Goal: Task Accomplishment & Management: Manage account settings

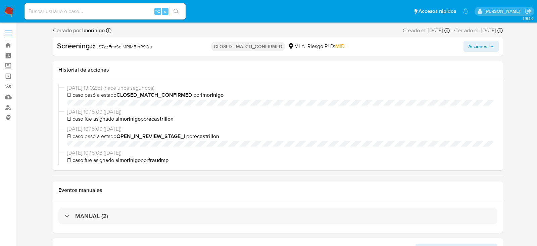
select select "10"
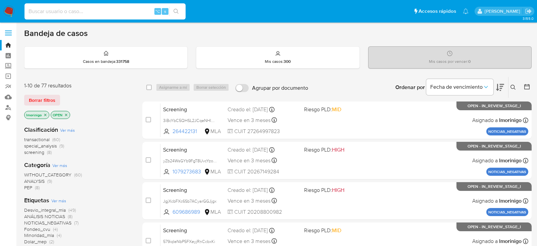
click at [119, 11] on input at bounding box center [104, 11] width 161 height 9
paste input "164816291"
type input "164816291"
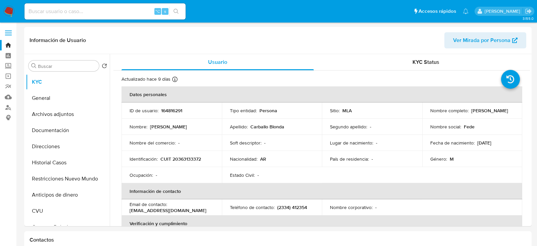
select select "10"
click at [57, 166] on button "Historial Casos" at bounding box center [65, 162] width 79 height 16
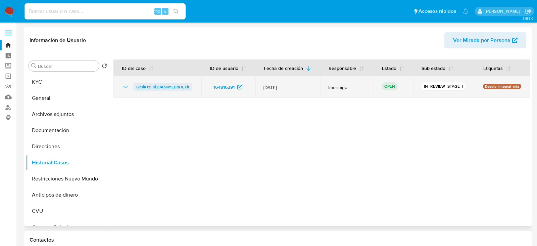
click at [160, 86] on span "Gr0iKTzF0i29AbomEBdHEXit" at bounding box center [162, 87] width 53 height 8
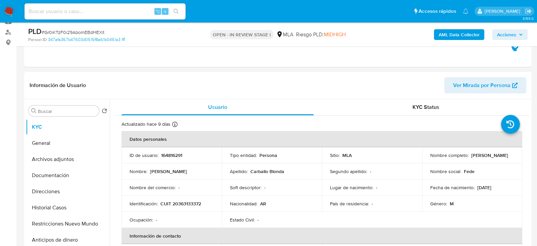
scroll to position [88, 0]
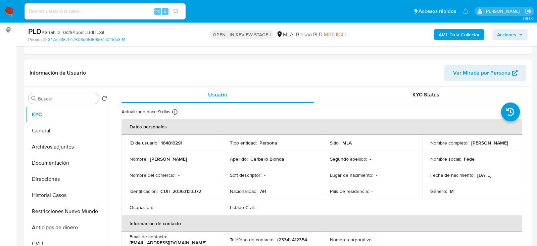
select select "10"
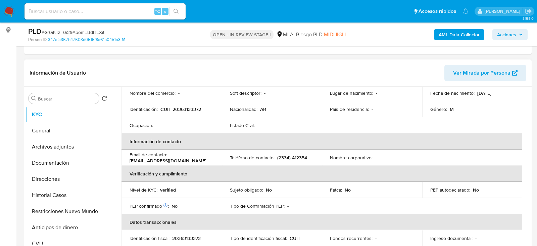
scroll to position [106, 0]
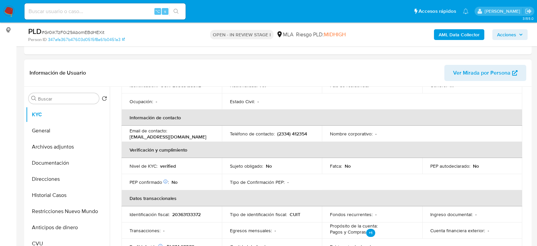
click at [168, 135] on p "[EMAIL_ADDRESS][DOMAIN_NAME]" at bounding box center [168, 137] width 77 height 6
click at [168, 135] on p "fedeblonda7722@gmail.com" at bounding box center [168, 137] width 77 height 6
click at [169, 135] on p "fedeblonda7722@gmail.com" at bounding box center [168, 137] width 77 height 6
drag, startPoint x: 196, startPoint y: 135, endPoint x: 129, endPoint y: 134, distance: 67.5
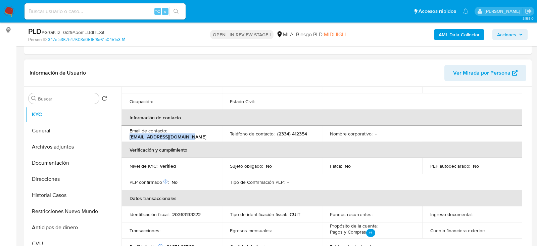
click at [129, 135] on td "Email de contacto : fedeblonda7722@gmail.com" at bounding box center [171, 134] width 100 height 16
copy p "[EMAIL_ADDRESS][DOMAIN_NAME]"
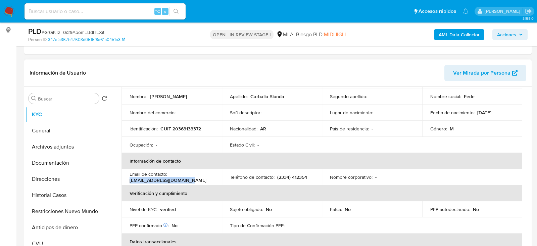
scroll to position [50, 0]
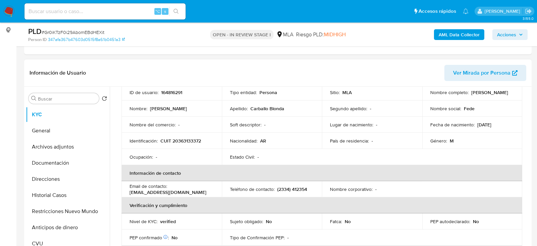
click at [191, 131] on td "Nombre del comercio : -" at bounding box center [171, 124] width 100 height 16
click at [191, 136] on td "Identificación : CUIT 20363133372" at bounding box center [171, 141] width 100 height 16
click at [191, 140] on p "CUIT 20363133372" at bounding box center [180, 141] width 41 height 6
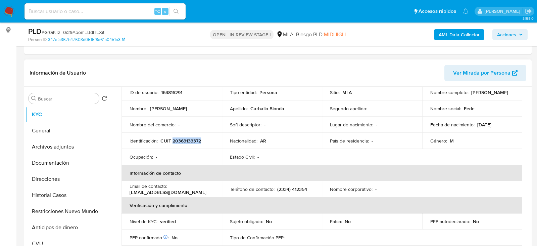
copy p "20363133372"
click at [165, 93] on p "164816291" at bounding box center [171, 92] width 21 height 6
copy p "164816291"
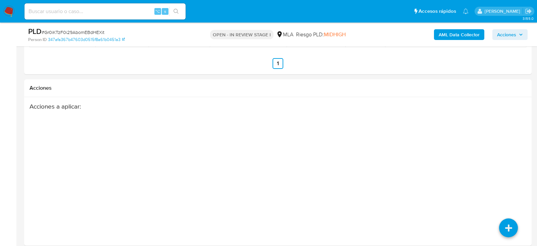
scroll to position [1128, 0]
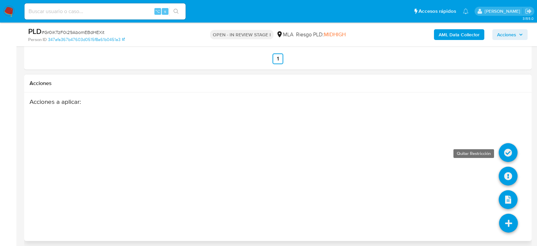
click at [511, 148] on icon at bounding box center [508, 152] width 19 height 19
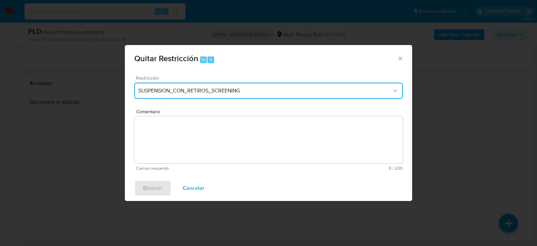
click at [197, 92] on span "SUSPENSION_CON_RETIROS_SCREENING" at bounding box center [265, 90] width 254 height 7
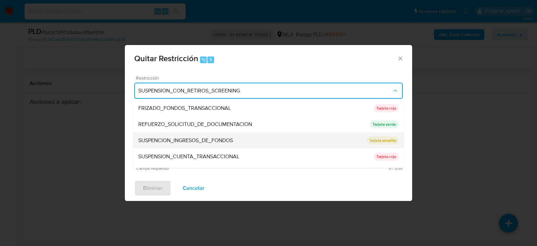
scroll to position [129, 0]
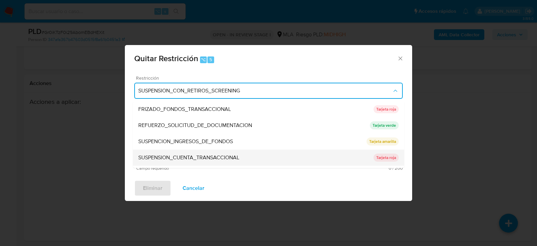
drag, startPoint x: 195, startPoint y: 140, endPoint x: 229, endPoint y: 158, distance: 38.4
click at [229, 158] on ul "SUSPENSION_CON_RETIROS_SCREENING SUSPENSION_CON_RETIROS_SCREENING Tarjeta roja …" at bounding box center [268, 76] width 271 height 209
click at [229, 158] on span "SUSPENSION_CUENTA_TRANSACCIONAL" at bounding box center [188, 157] width 101 height 7
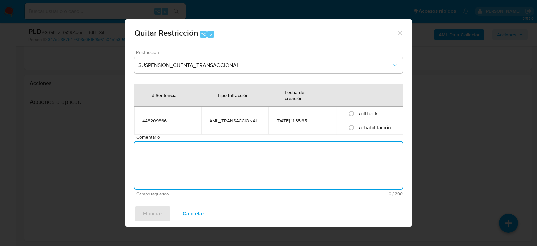
click at [229, 158] on textarea "Comentario" at bounding box center [268, 165] width 268 height 47
type textarea "aml"
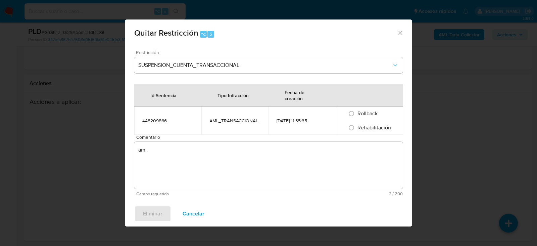
click at [358, 123] on div "Rehabilitación" at bounding box center [369, 127] width 51 height 14
click at [355, 132] on input "Rehabilitación" at bounding box center [351, 127] width 11 height 11
radio input "true"
click at [155, 210] on span "Eliminar" at bounding box center [152, 213] width 19 height 15
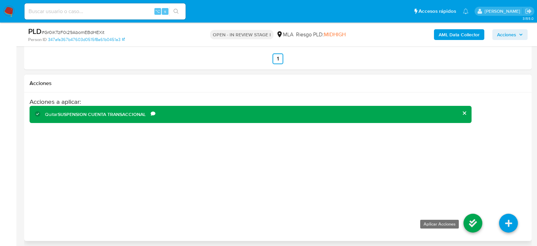
click at [471, 225] on icon at bounding box center [472, 222] width 19 height 19
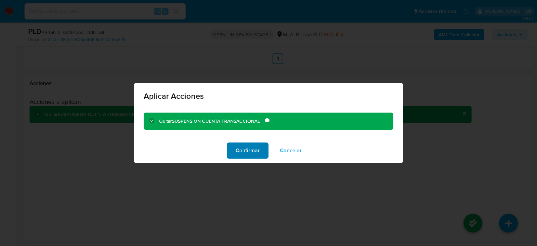
click at [243, 149] on span "Confirmar" at bounding box center [248, 150] width 24 height 15
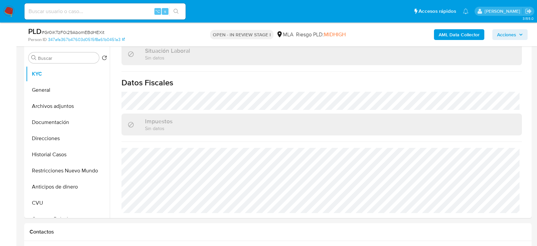
scroll to position [138, 0]
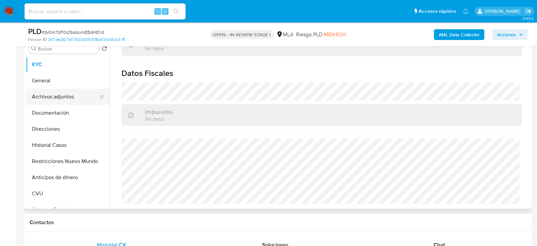
click at [66, 90] on button "Archivos adjuntos" at bounding box center [65, 97] width 79 height 16
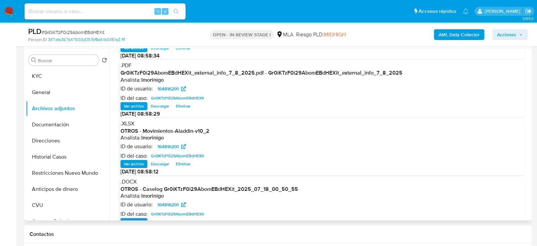
scroll to position [52, 0]
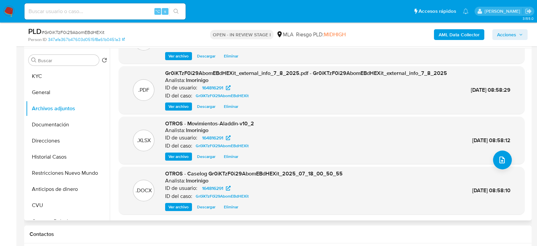
click at [233, 204] on span "Eliminar" at bounding box center [231, 206] width 14 height 7
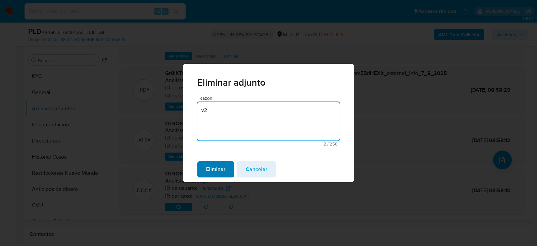
type textarea "v2"
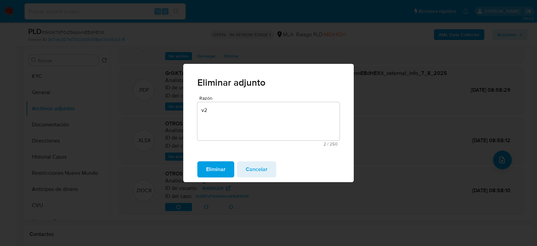
click at [222, 164] on span "Eliminar" at bounding box center [215, 169] width 19 height 15
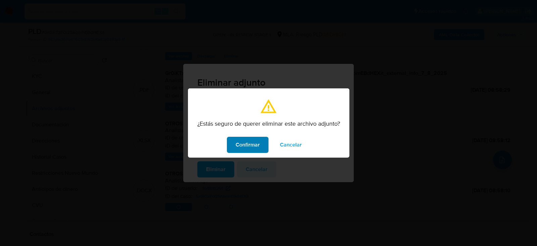
click at [248, 150] on span "Confirmar" at bounding box center [248, 144] width 24 height 15
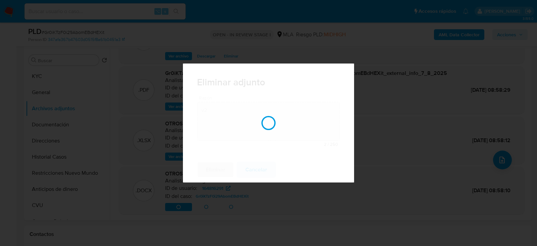
scroll to position [51, 0]
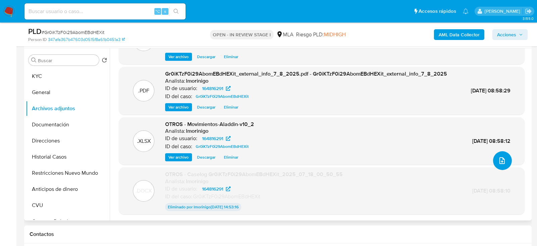
click at [498, 156] on icon "upload-file" at bounding box center [502, 160] width 8 height 8
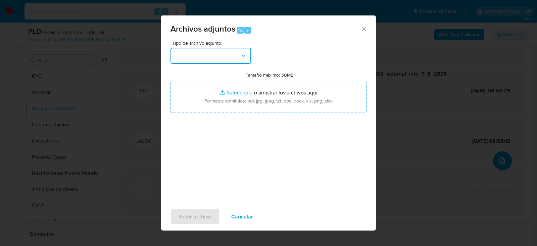
click at [197, 51] on button "button" at bounding box center [210, 56] width 81 height 16
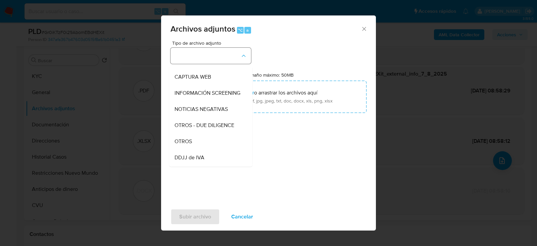
scroll to position [79, 0]
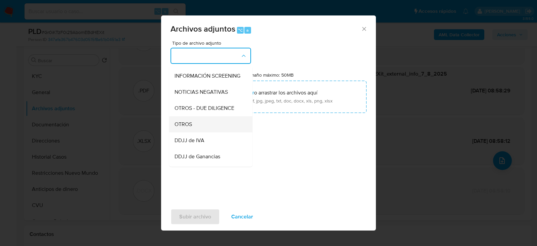
click at [187, 120] on span "OTROS" at bounding box center [183, 123] width 17 height 7
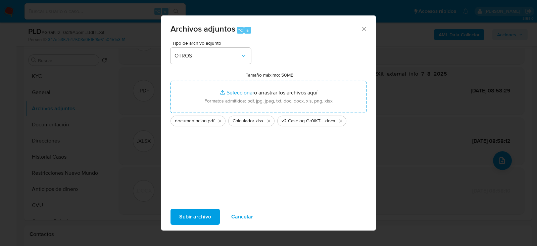
click at [197, 218] on span "Subir archivo" at bounding box center [195, 216] width 32 height 15
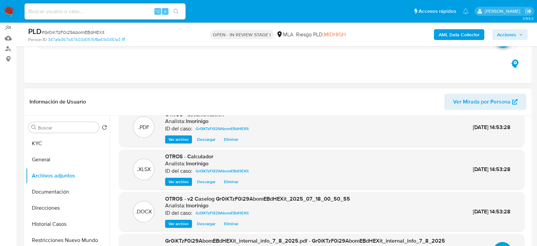
scroll to position [0, 0]
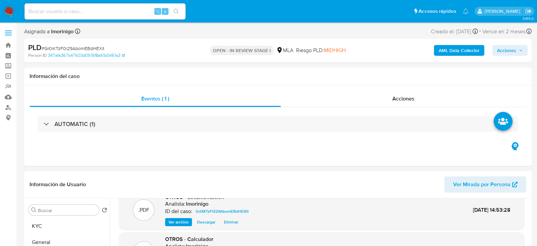
click at [515, 49] on span "Acciones" at bounding box center [506, 50] width 19 height 11
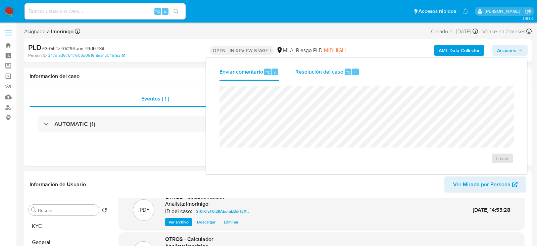
click at [311, 74] on span "Resolución del caso" at bounding box center [319, 72] width 48 height 8
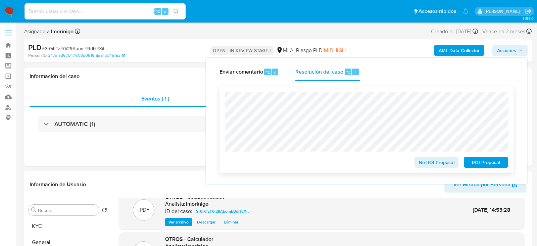
click at [430, 165] on span "No ROI Proposal" at bounding box center [436, 161] width 35 height 9
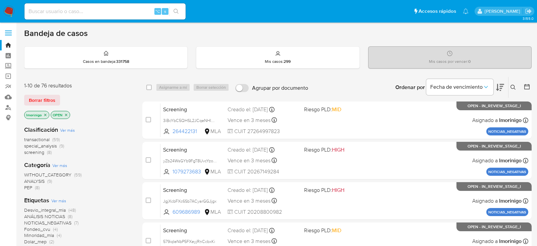
click at [57, 146] on span "special_analysis (9)" at bounding box center [44, 146] width 40 height 6
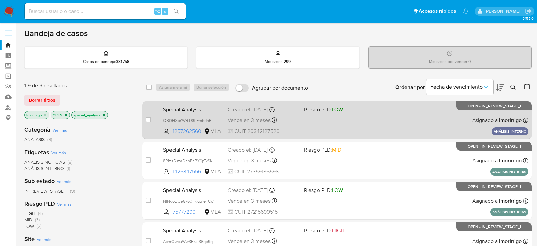
click at [347, 127] on div "Special Analysis QB0HXbYWRTS9IEmbdnBBmWOH 1257262560 MLA Riesgo PLD: LOW Creado…" at bounding box center [344, 120] width 368 height 34
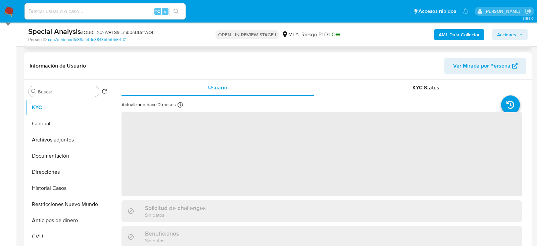
scroll to position [102, 0]
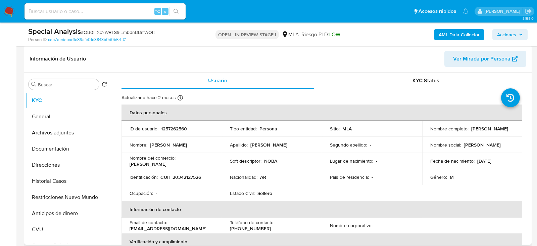
select select "10"
drag, startPoint x: 428, startPoint y: 132, endPoint x: 477, endPoint y: 132, distance: 49.0
click at [477, 132] on div "Nombre completo : Dario Ezequiel Alaimo" at bounding box center [472, 129] width 84 height 6
copy p "Dario Ezequiel Alaimo"
click at [166, 128] on p "1257262560" at bounding box center [174, 129] width 26 height 6
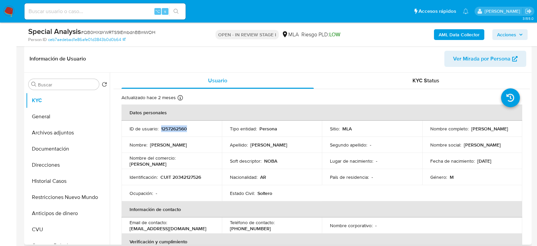
click at [166, 128] on p "1257262560" at bounding box center [174, 129] width 26 height 6
copy p "1257262560"
click at [147, 36] on div "Special Analysis # QB0HXbYWRTS9IEmbdnBBmWOH" at bounding box center [110, 32] width 164 height 10
copy span "QB0HXbYWRTS9IEmbdnBBmWOH"
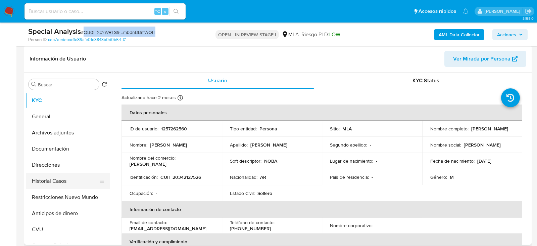
click at [41, 184] on button "Historial Casos" at bounding box center [65, 181] width 79 height 16
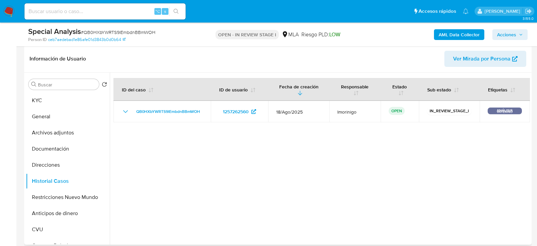
click at [233, 158] on div at bounding box center [320, 158] width 420 height 172
click at [68, 99] on button "KYC" at bounding box center [65, 100] width 79 height 16
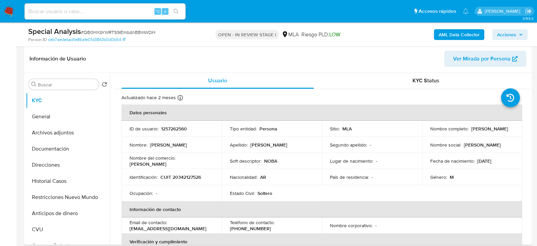
click at [190, 176] on p "CUIT 20342127526" at bounding box center [180, 177] width 41 height 6
copy p "20342127526"
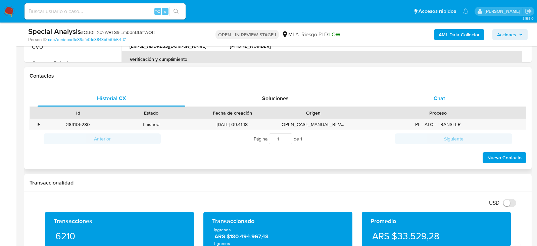
scroll to position [275, 0]
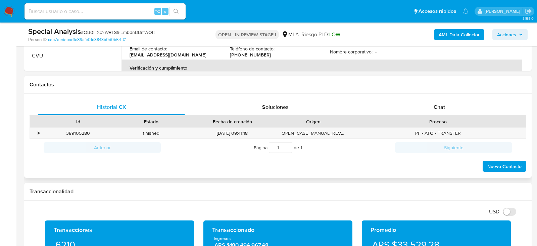
click at [418, 98] on div "Historial CX Soluciones Chat Id Estado Fecha de creación Origen Proceso • 38910…" at bounding box center [277, 136] width 507 height 84
click at [420, 106] on div "Chat" at bounding box center [439, 107] width 148 height 16
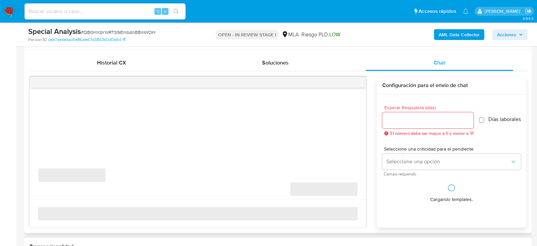
scroll to position [338, 0]
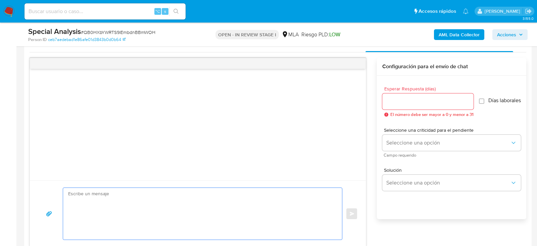
click at [221, 206] on textarea at bounding box center [200, 214] width 265 height 52
paste textarea "Hola , En función de las operaciones registradas en tu cuenta de Mercado Pago, …"
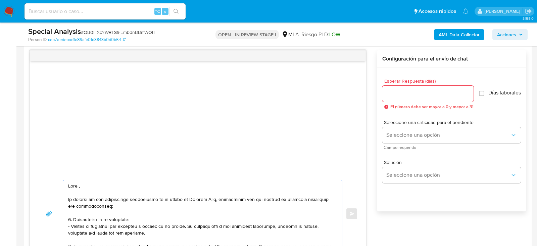
scroll to position [231, 0]
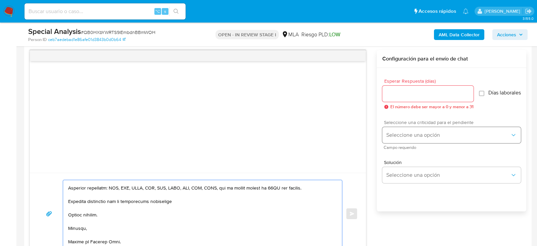
type textarea "Hola , En función de las operaciones registradas en tu cuenta de Mercado Pago, …"
click at [393, 138] on span "Seleccione una opción" at bounding box center [448, 135] width 124 height 7
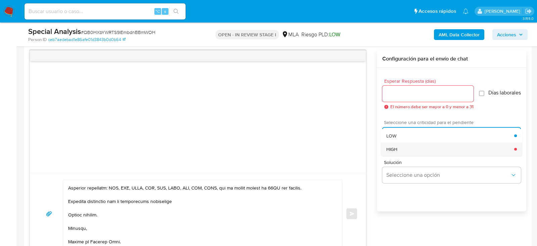
click at [393, 152] on span "HIGH" at bounding box center [391, 149] width 11 height 6
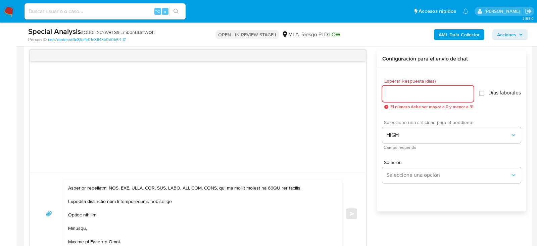
click at [391, 93] on input "Esperar Respuesta (días)" at bounding box center [427, 93] width 91 height 9
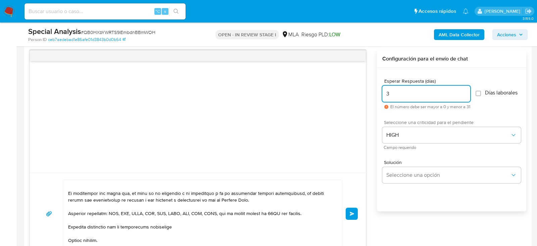
scroll to position [198, 0]
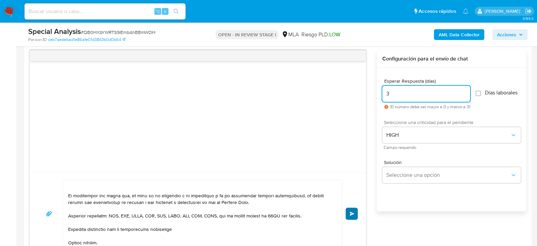
type input "3"
click at [350, 212] on span "Enviar" at bounding box center [352, 213] width 5 height 4
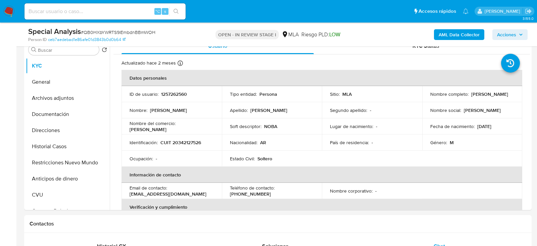
scroll to position [127, 0]
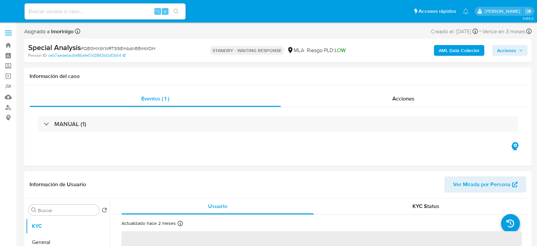
select select "10"
click at [111, 9] on input at bounding box center [104, 11] width 161 height 9
paste input "itp9fpVJiRyqKI7fjdYto9OQ"
type input "itp9fpVJiRyqKI7fjdYto9OQ"
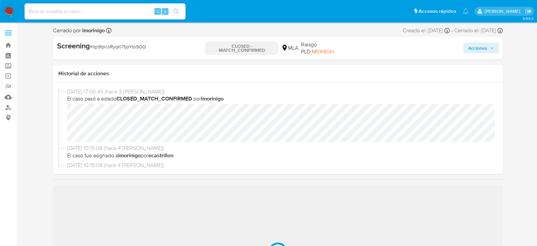
select select "10"
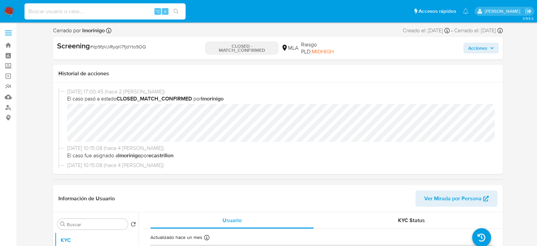
click at [103, 11] on input at bounding box center [104, 11] width 161 height 9
paste input "3iBcYbC5QHSL2JCqeNHIgddg"
type input "3iBcYbC5QHSL2JCqeNHIgddg"
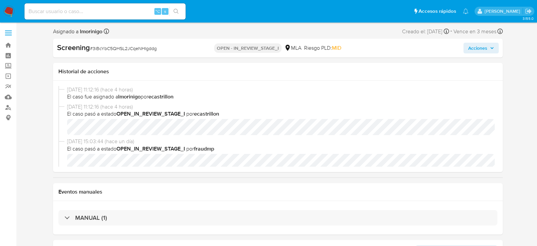
select select "10"
click at [75, 13] on input at bounding box center [104, 11] width 161 height 9
paste input "3iBcYbC5QHSL2JCqeNHIgddg"
type input "3iBcYbC5QHSL2JCqeNHIgddg"
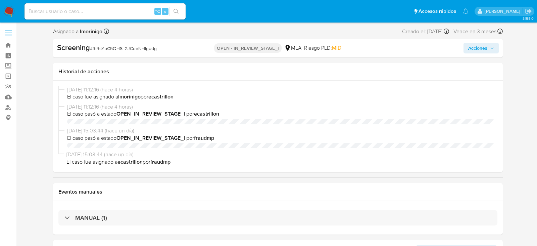
select select "10"
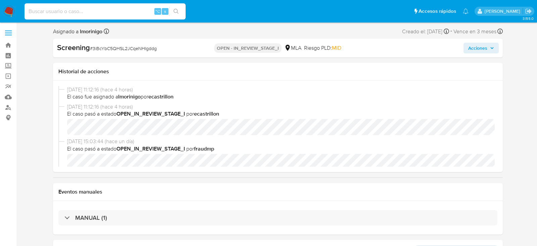
click at [118, 9] on input at bounding box center [104, 11] width 161 height 9
paste input "Isj1YO9zFSTFMlllvJS4EYdS"
type input "Isj1YO9zFSTFMlllvJS4EYdS"
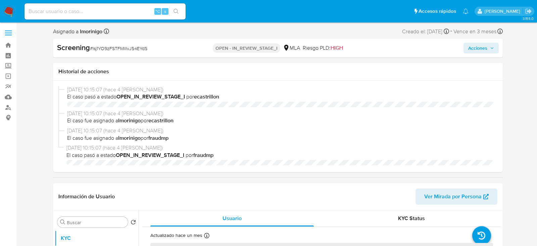
select select "10"
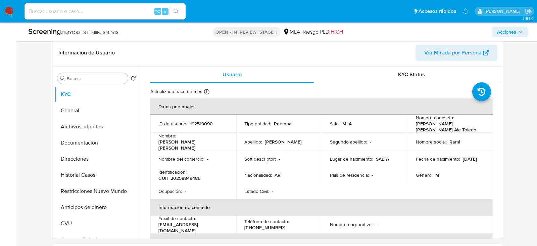
scroll to position [141, 0]
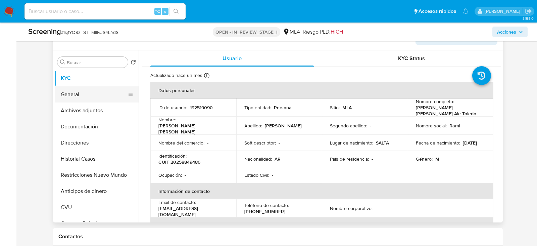
click at [79, 97] on button "General" at bounding box center [94, 94] width 79 height 16
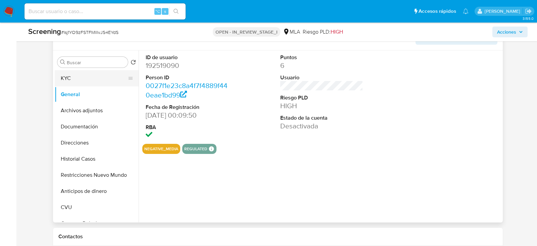
click at [78, 81] on button "KYC" at bounding box center [94, 78] width 79 height 16
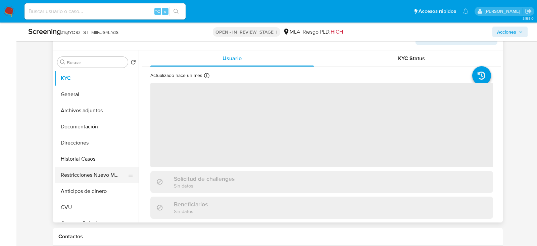
click at [81, 177] on button "Restricciones Nuevo Mundo" at bounding box center [94, 175] width 79 height 16
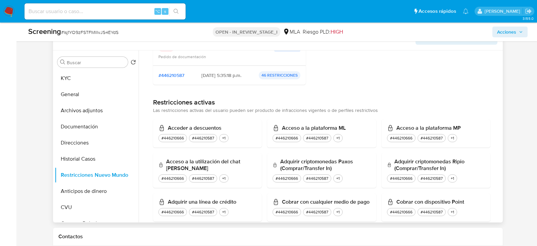
scroll to position [240, 0]
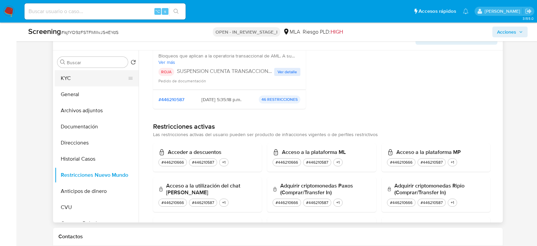
click at [89, 81] on button "KYC" at bounding box center [94, 78] width 79 height 16
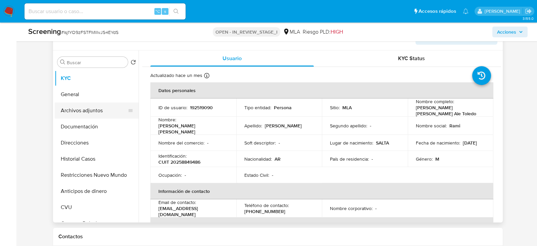
click at [97, 104] on button "Archivos adjuntos" at bounding box center [94, 110] width 79 height 16
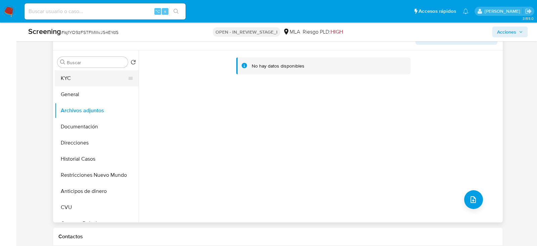
click at [85, 77] on button "KYC" at bounding box center [94, 78] width 79 height 16
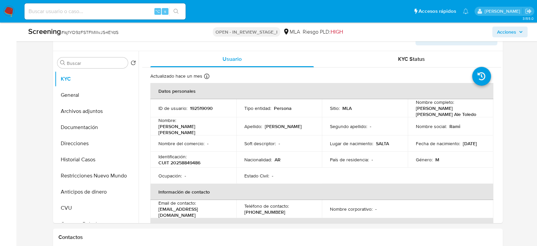
scroll to position [141, 0]
click at [516, 32] on span "Acciones" at bounding box center [510, 31] width 26 height 9
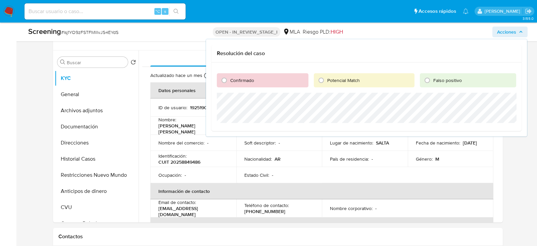
click at [247, 77] on span "Confirmado" at bounding box center [242, 80] width 24 height 7
click at [230, 77] on input "Confirmado" at bounding box center [224, 80] width 11 height 11
radio input "true"
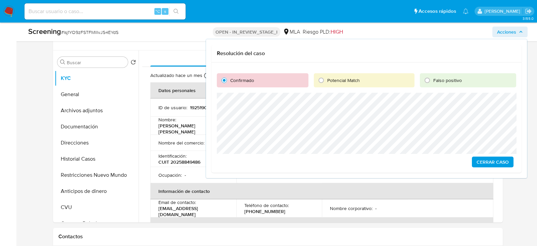
click at [334, 145] on div "Confirmado Potencial Match Falso positivo Cerrar Caso" at bounding box center [366, 117] width 310 height 110
click at [493, 157] on span "Cerrar Caso" at bounding box center [493, 161] width 32 height 9
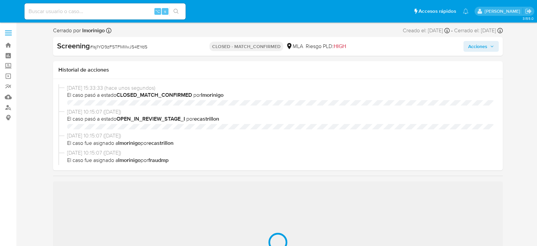
select select "10"
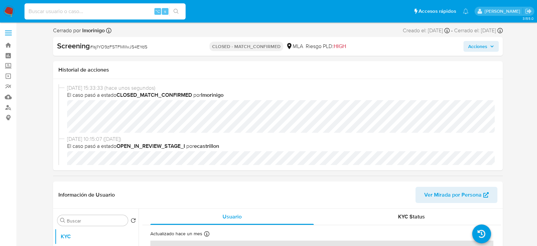
click at [101, 11] on input at bounding box center [104, 11] width 161 height 9
paste input "yZb24WsGYb9FgT8UvcYzojAC"
type input "yZb24WsGYb9FgT8UvcYzojAC"
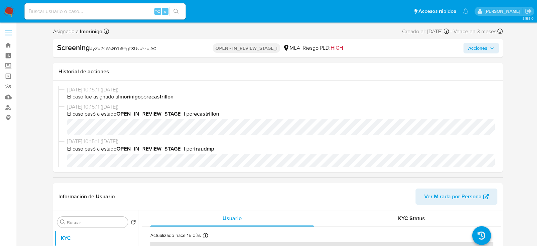
select select "10"
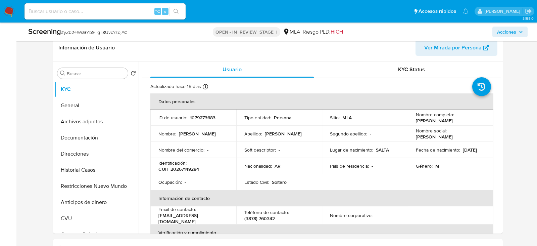
scroll to position [139, 0]
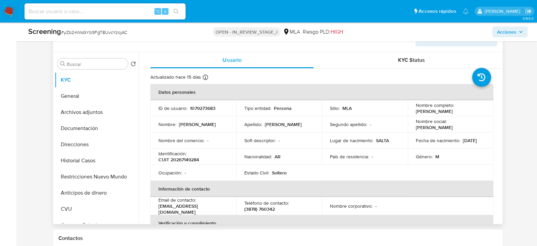
drag, startPoint x: 417, startPoint y: 111, endPoint x: 468, endPoint y: 112, distance: 50.7
click at [468, 113] on div "Nombre completo : [PERSON_NAME]" at bounding box center [451, 108] width 70 height 12
copy p "[PERSON_NAME]"
click at [208, 107] on p "1079273683" at bounding box center [203, 108] width 26 height 6
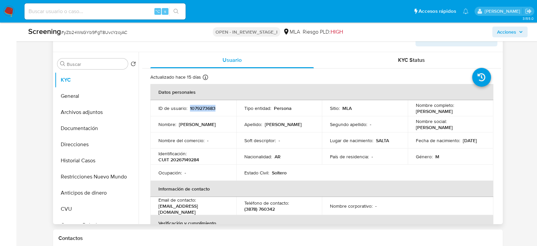
copy p "1079273683"
drag, startPoint x: 411, startPoint y: 109, endPoint x: 469, endPoint y: 111, distance: 58.1
click at [470, 111] on td "Nombre completo : [PERSON_NAME]" at bounding box center [451, 108] width 86 height 16
copy p "[PERSON_NAME]"
click at [184, 158] on p "CUIT 20267149284" at bounding box center [178, 159] width 41 height 6
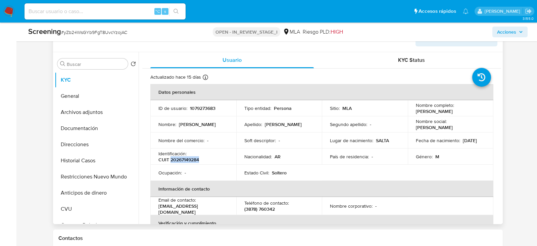
click at [184, 158] on p "CUIT 20267149284" at bounding box center [178, 159] width 41 height 6
copy p "20267149284"
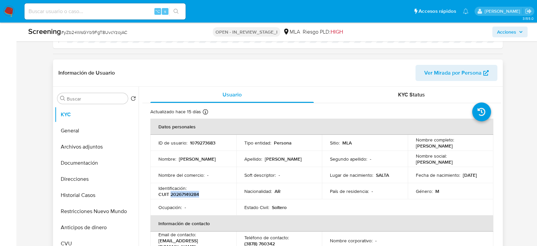
scroll to position [105, 0]
click at [105, 126] on button "General" at bounding box center [94, 130] width 79 height 16
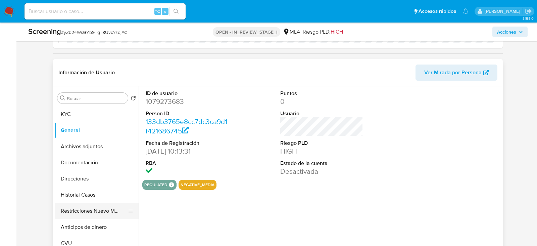
click at [92, 212] on button "Restricciones Nuevo Mundo" at bounding box center [94, 211] width 79 height 16
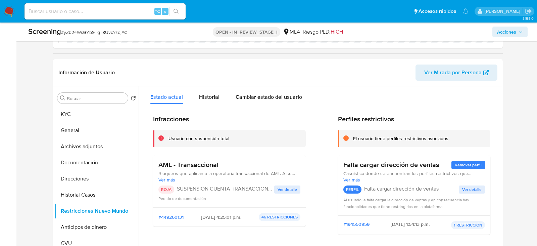
click at [517, 37] on button "Acciones" at bounding box center [509, 32] width 35 height 11
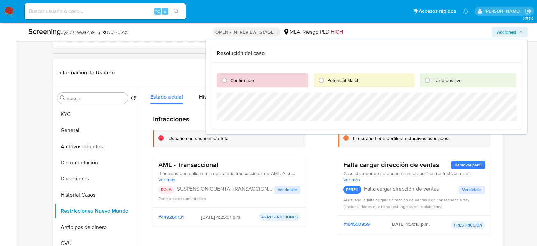
click at [274, 77] on div "Confirmado" at bounding box center [263, 80] width 92 height 14
click at [237, 82] on span "Confirmado" at bounding box center [242, 80] width 24 height 7
click at [230, 82] on input "Confirmado" at bounding box center [224, 80] width 11 height 11
radio input "true"
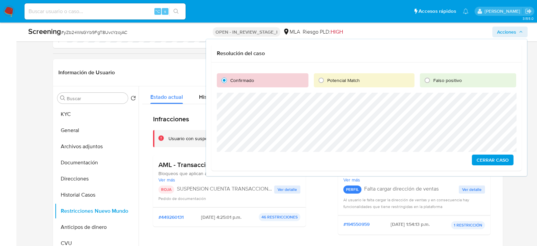
click at [502, 164] on span "Cerrar Caso" at bounding box center [493, 159] width 32 height 9
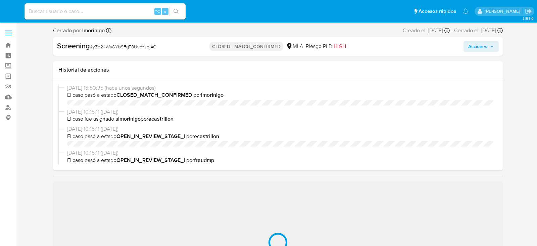
select select "10"
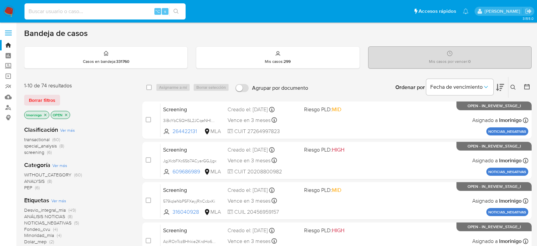
click at [99, 11] on input at bounding box center [104, 11] width 161 height 9
paste input "600344045"
type input "600344045"
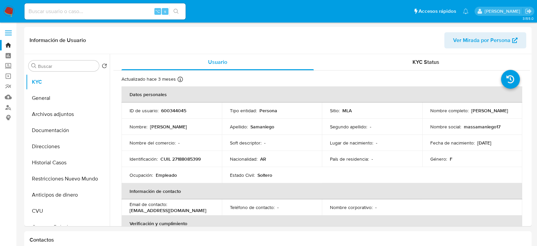
select select "10"
click at [52, 167] on button "Historial Casos" at bounding box center [65, 162] width 79 height 16
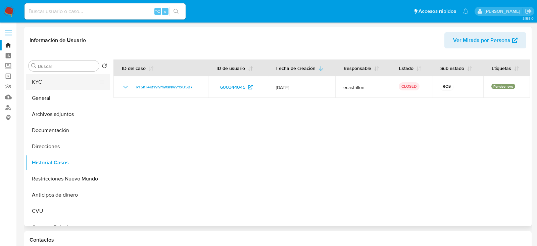
click at [82, 79] on button "KYC" at bounding box center [65, 82] width 79 height 16
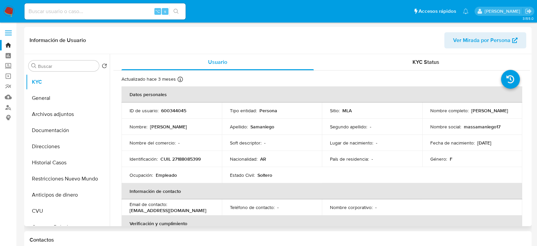
click at [166, 116] on td "ID de usuario : 600344045" at bounding box center [171, 110] width 100 height 16
click at [166, 111] on p "600344045" at bounding box center [173, 110] width 25 height 6
copy p "600344045"
click at [51, 100] on button "General" at bounding box center [65, 98] width 79 height 16
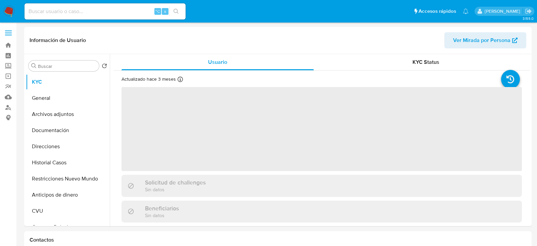
click at [56, 98] on button "General" at bounding box center [68, 98] width 84 height 16
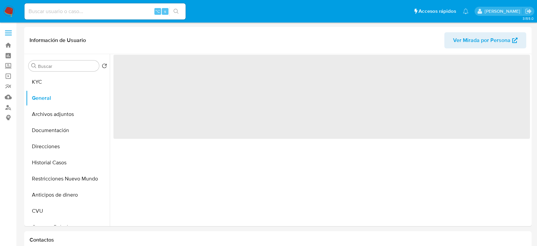
select select "10"
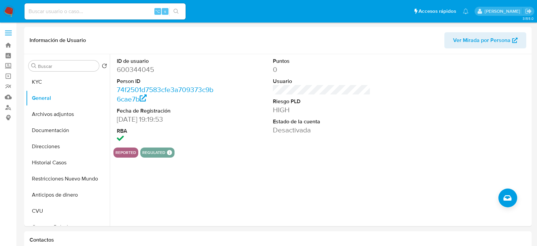
click at [90, 11] on input at bounding box center [104, 11] width 161 height 9
paste input "252035518"
type input "252035518"
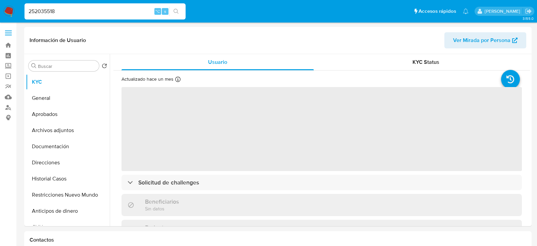
select select "10"
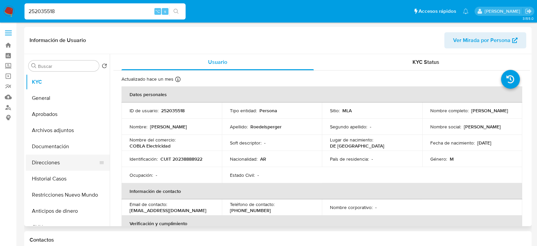
click at [64, 158] on button "Direcciones" at bounding box center [65, 162] width 79 height 16
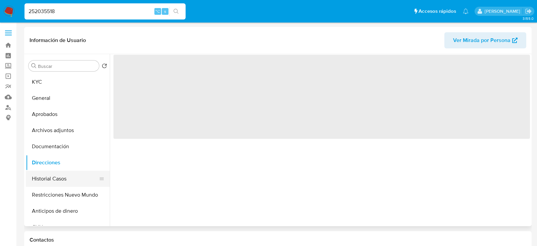
click at [58, 182] on button "Historial Casos" at bounding box center [65, 178] width 79 height 16
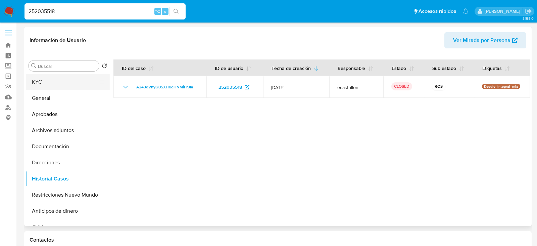
click at [58, 84] on button "KYC" at bounding box center [65, 82] width 79 height 16
